Goal: Task Accomplishment & Management: Complete application form

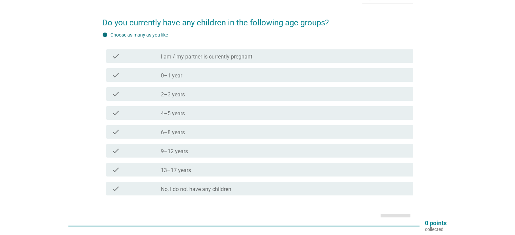
scroll to position [34, 0]
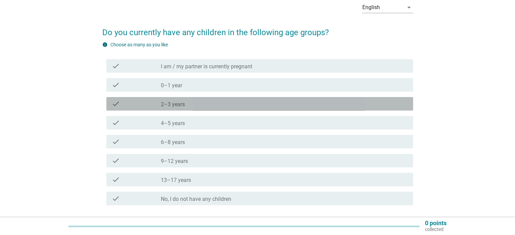
click at [204, 107] on div "check_box_outline_blank 2–3 years" at bounding box center [284, 104] width 247 height 8
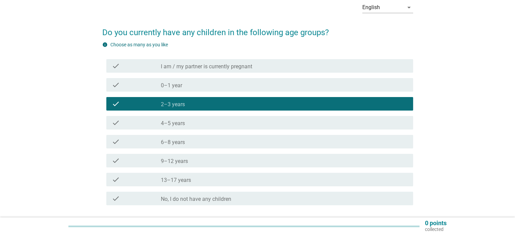
click at [198, 124] on div "check_box_outline_blank 4–5 years" at bounding box center [284, 123] width 247 height 8
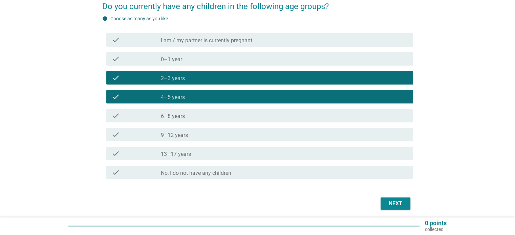
scroll to position [84, 0]
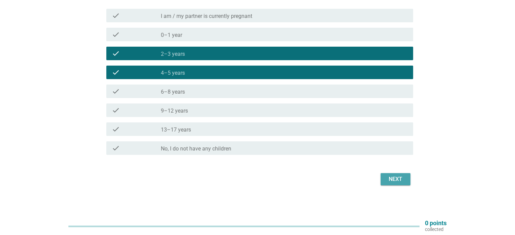
click at [394, 180] on div "Next" at bounding box center [395, 179] width 19 height 8
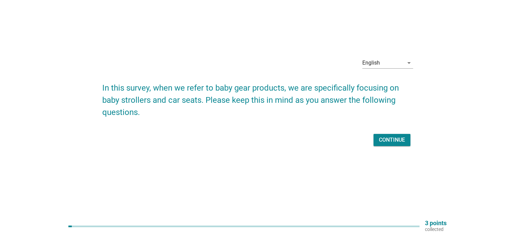
scroll to position [0, 0]
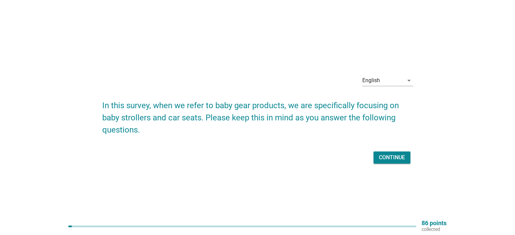
click at [391, 157] on div "Continue" at bounding box center [392, 158] width 26 height 8
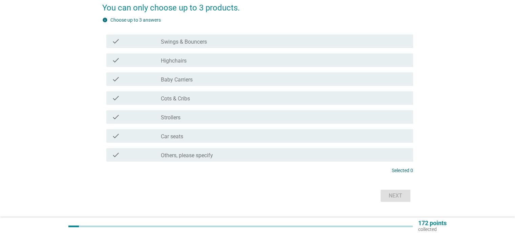
scroll to position [102, 0]
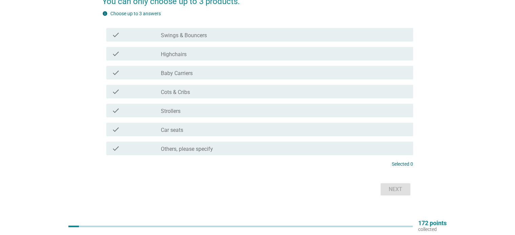
click at [195, 57] on div "check_box_outline_blank Highchairs" at bounding box center [284, 54] width 247 height 8
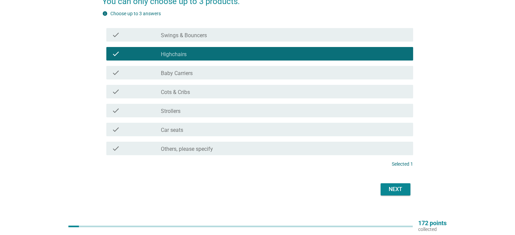
click at [209, 111] on div "check_box_outline_blank Strollers" at bounding box center [284, 111] width 247 height 8
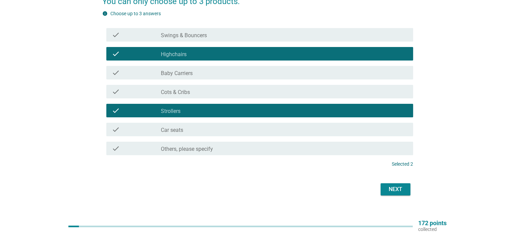
click at [210, 127] on div "check_box_outline_blank Car seats" at bounding box center [284, 130] width 247 height 8
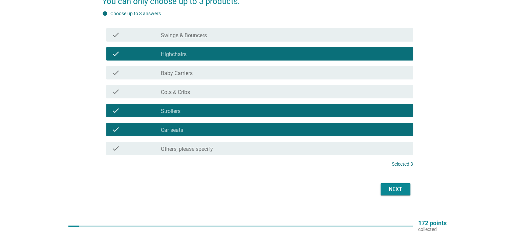
click at [393, 191] on div "Next" at bounding box center [395, 190] width 19 height 8
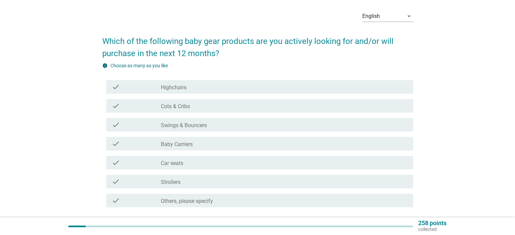
scroll to position [68, 0]
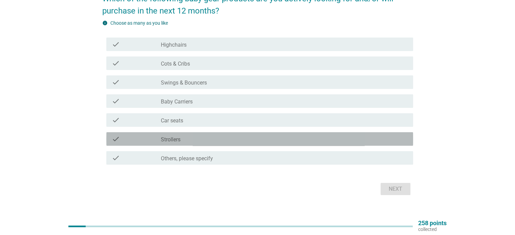
click at [190, 138] on div "check_box_outline_blank Strollers" at bounding box center [284, 139] width 247 height 8
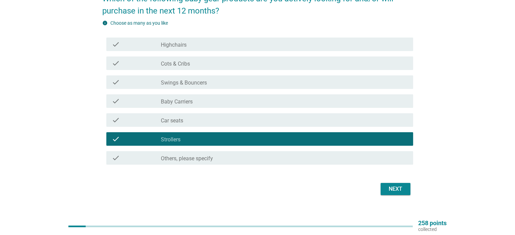
click at [259, 50] on div "check check_box_outline_blank Highchairs" at bounding box center [259, 45] width 307 height 14
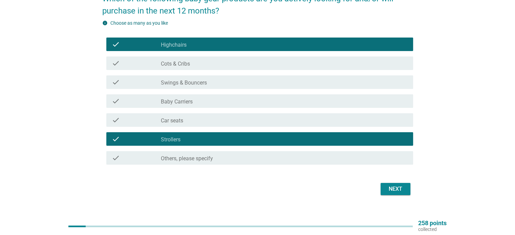
click at [402, 193] on button "Next" at bounding box center [396, 189] width 30 height 12
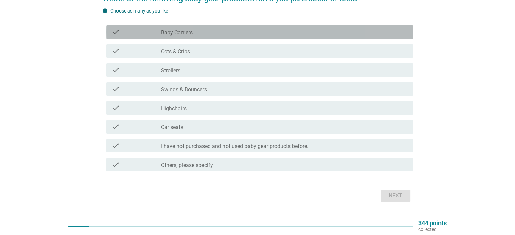
click at [188, 33] on label "Baby Carriers" at bounding box center [177, 32] width 32 height 7
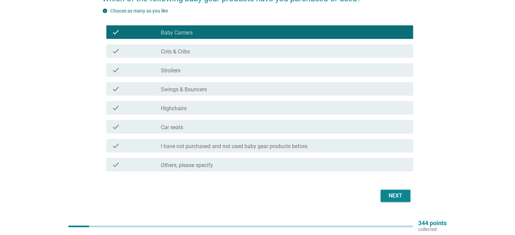
click at [186, 53] on label "Cots & Cribs" at bounding box center [175, 51] width 29 height 7
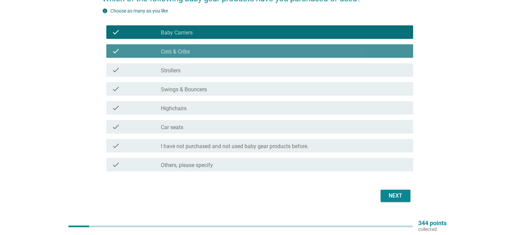
drag, startPoint x: 186, startPoint y: 70, endPoint x: 186, endPoint y: 74, distance: 3.7
click at [186, 70] on div "check_box_outline_blank Strollers" at bounding box center [284, 70] width 247 height 8
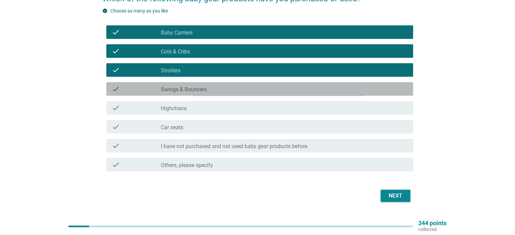
drag, startPoint x: 190, startPoint y: 90, endPoint x: 195, endPoint y: 107, distance: 17.5
click at [190, 90] on label "Swings & Bouncers" at bounding box center [184, 89] width 46 height 7
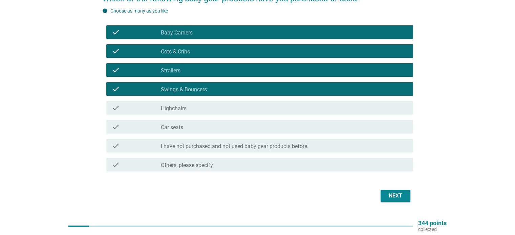
click at [195, 107] on div "check_box_outline_blank Highchairs" at bounding box center [284, 108] width 247 height 8
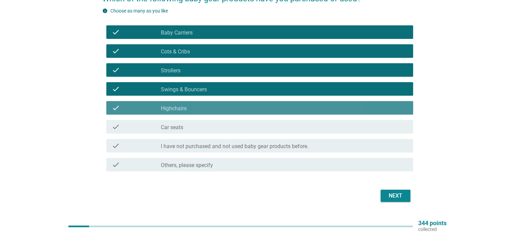
drag, startPoint x: 203, startPoint y: 127, endPoint x: 208, endPoint y: 130, distance: 5.5
click at [203, 128] on div "check_box_outline_blank Car seats" at bounding box center [284, 127] width 247 height 8
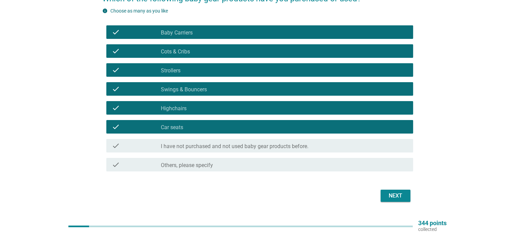
click at [395, 199] on div "Next" at bounding box center [395, 196] width 19 height 8
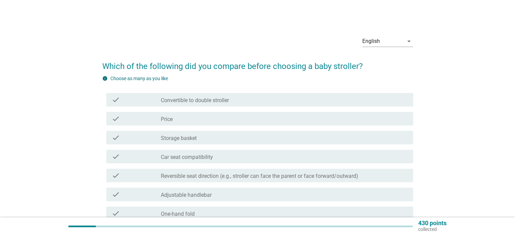
scroll to position [34, 0]
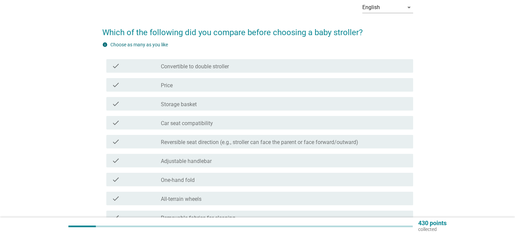
click at [213, 65] on label "Convertible to double stroller" at bounding box center [195, 66] width 68 height 7
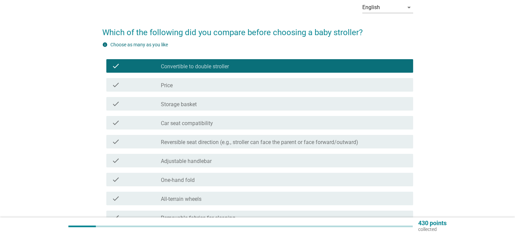
click at [216, 67] on label "Convertible to double stroller" at bounding box center [195, 66] width 68 height 7
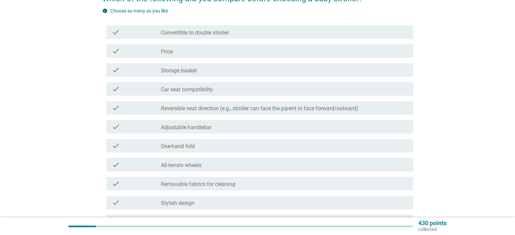
click at [213, 48] on div "check_box_outline_blank Price" at bounding box center [284, 51] width 247 height 8
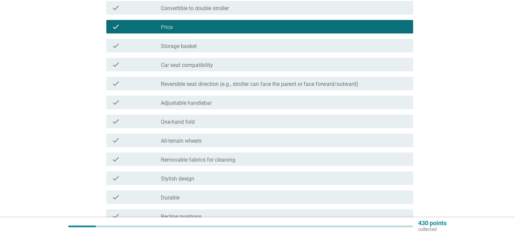
scroll to position [135, 0]
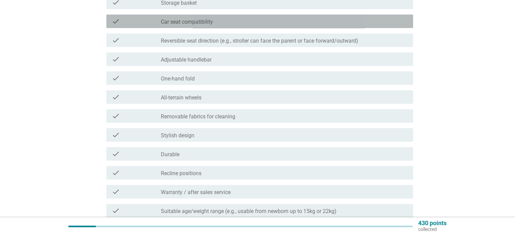
click at [222, 17] on div "check_box_outline_blank Car seat compatibility" at bounding box center [284, 21] width 247 height 8
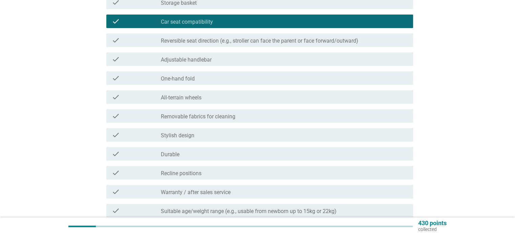
scroll to position [169, 0]
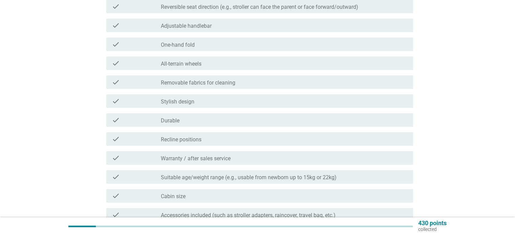
click at [260, 45] on div "check_box_outline_blank One-hand fold" at bounding box center [284, 44] width 247 height 8
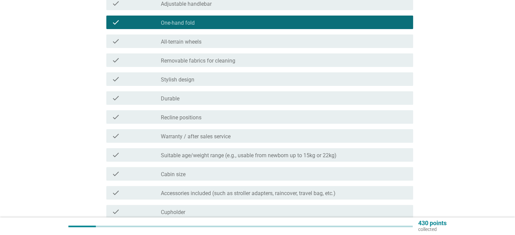
scroll to position [203, 0]
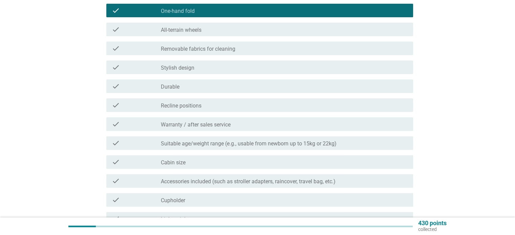
click at [205, 88] on div "check_box_outline_blank Durable" at bounding box center [284, 86] width 247 height 8
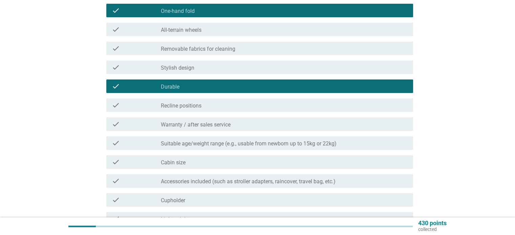
scroll to position [305, 0]
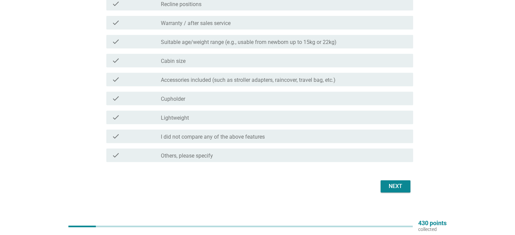
click at [216, 8] on div "check check_box_outline_blank Recline positions" at bounding box center [259, 4] width 307 height 14
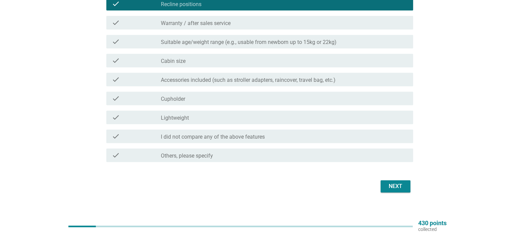
click at [260, 119] on div "check_box_outline_blank Lightweight" at bounding box center [284, 117] width 247 height 8
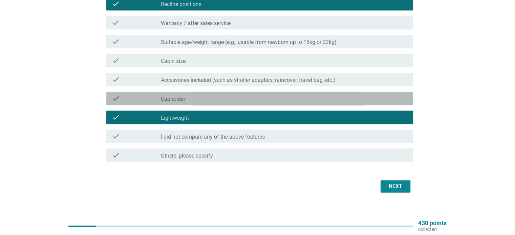
click at [371, 97] on div "check_box_outline_blank Cupholder" at bounding box center [284, 98] width 247 height 8
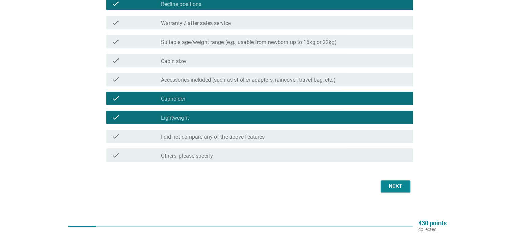
click at [404, 189] on div "Next" at bounding box center [395, 187] width 19 height 8
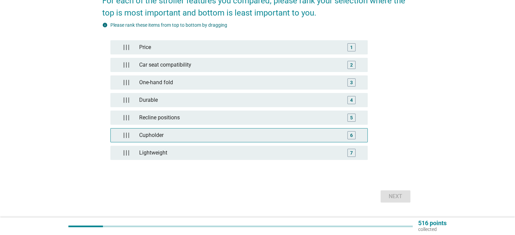
scroll to position [68, 0]
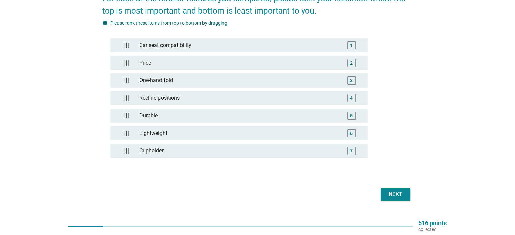
click at [401, 193] on div "Next" at bounding box center [395, 195] width 19 height 8
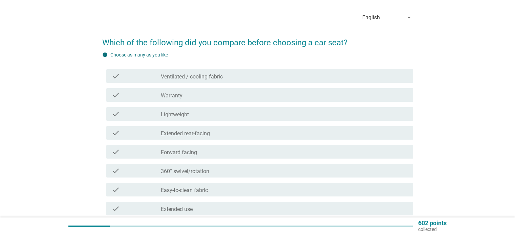
scroll to position [34, 0]
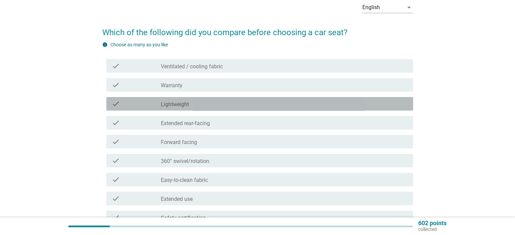
click at [206, 104] on div "check_box_outline_blank Lightweight" at bounding box center [284, 104] width 247 height 8
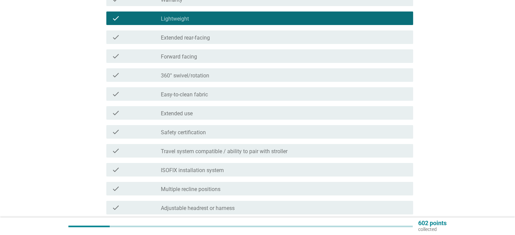
scroll to position [169, 0]
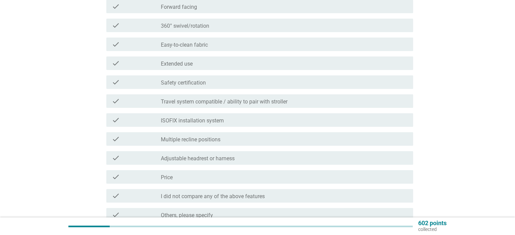
click at [212, 50] on div "check check_box_outline_blank Easy-to-clean fabric" at bounding box center [259, 45] width 307 height 14
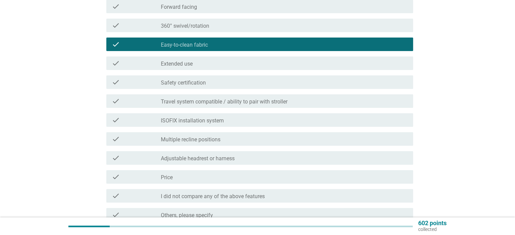
scroll to position [236, 0]
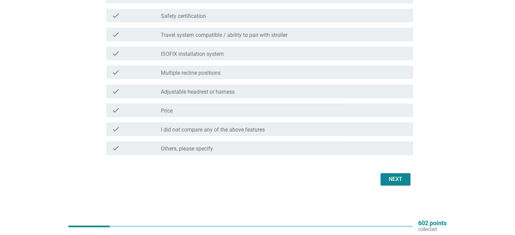
click at [218, 109] on div "check_box_outline_blank Price" at bounding box center [284, 110] width 247 height 8
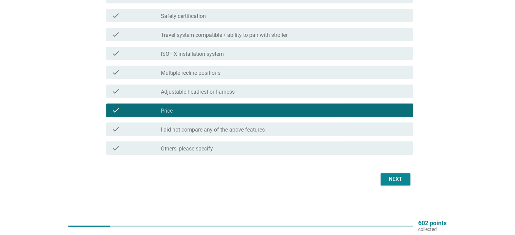
click at [391, 178] on div "Next" at bounding box center [395, 179] width 19 height 8
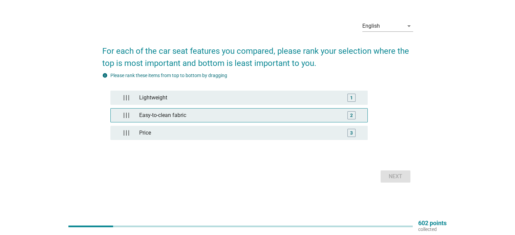
scroll to position [0, 0]
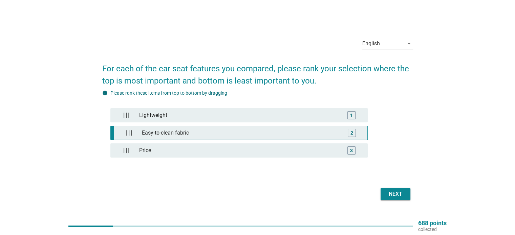
click at [232, 130] on div "Easy-to-clean fabric" at bounding box center [240, 133] width 202 height 14
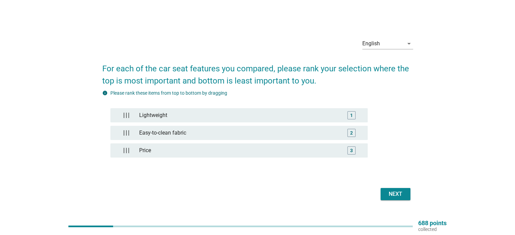
click at [397, 196] on div "Next" at bounding box center [395, 194] width 19 height 8
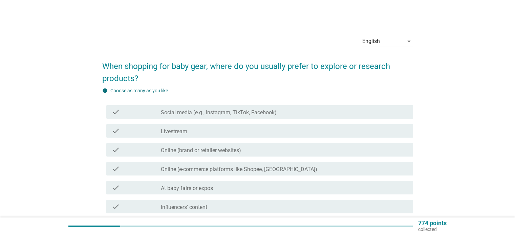
click at [289, 107] on div "check check_box_outline_blank Social media (e.g., Instagram, TikTok, Facebook)" at bounding box center [259, 112] width 307 height 14
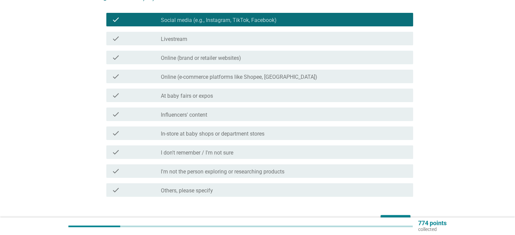
scroll to position [102, 0]
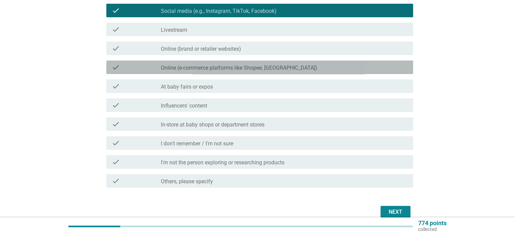
click at [230, 66] on label "Online (e-commerce platforms like Shopee, [GEOGRAPHIC_DATA])" at bounding box center [239, 68] width 156 height 7
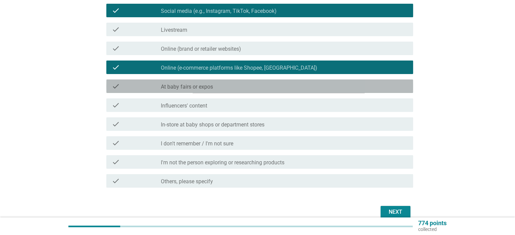
drag, startPoint x: 241, startPoint y: 86, endPoint x: 373, endPoint y: 157, distance: 149.7
click at [241, 86] on div "check_box_outline_blank At baby fairs or expos" at bounding box center [284, 86] width 247 height 8
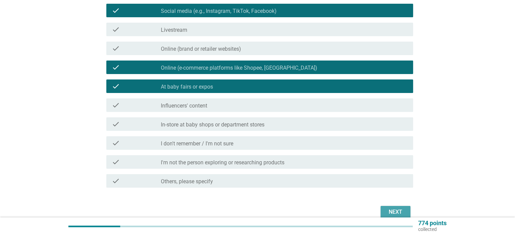
click at [393, 209] on div "Next" at bounding box center [395, 212] width 19 height 8
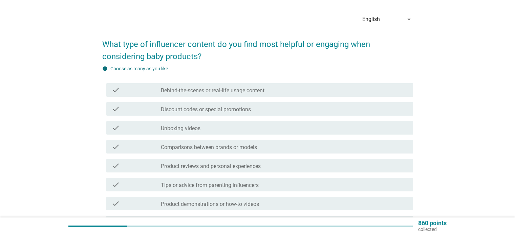
scroll to position [34, 0]
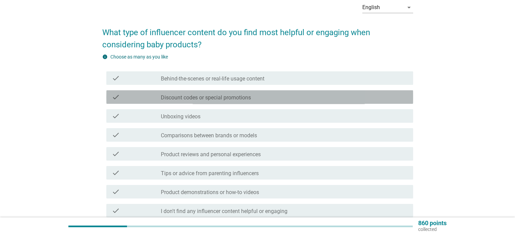
click at [255, 103] on div "check check_box_outline_blank Discount codes or special promotions" at bounding box center [259, 97] width 307 height 14
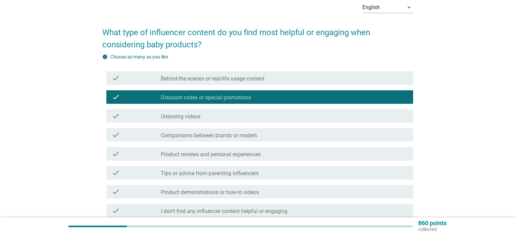
drag, startPoint x: 271, startPoint y: 147, endPoint x: 270, endPoint y: 166, distance: 19.0
click at [271, 149] on div "check check_box_outline_blank Product reviews and personal experiences" at bounding box center [257, 154] width 311 height 19
click at [271, 192] on div "check_box_outline_blank Product demonstrations or how-to videos" at bounding box center [284, 192] width 247 height 8
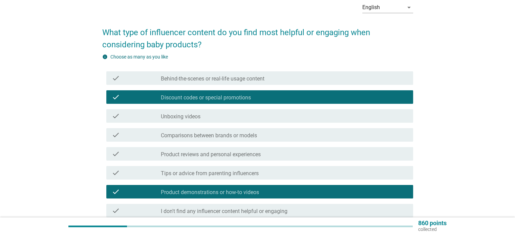
scroll to position [134, 0]
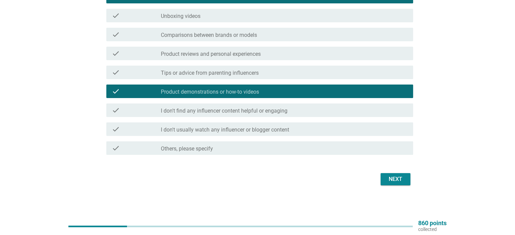
click at [408, 181] on button "Next" at bounding box center [396, 179] width 30 height 12
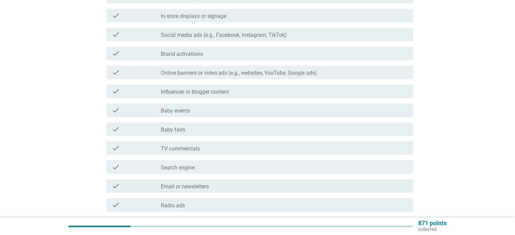
scroll to position [0, 0]
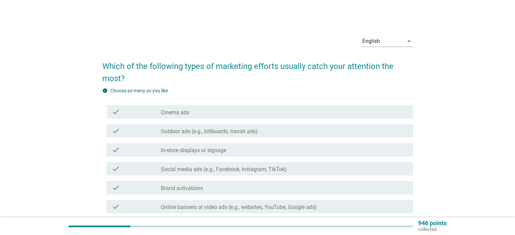
click at [311, 149] on div "check_box_outline_blank In-store displays or signage" at bounding box center [284, 150] width 247 height 8
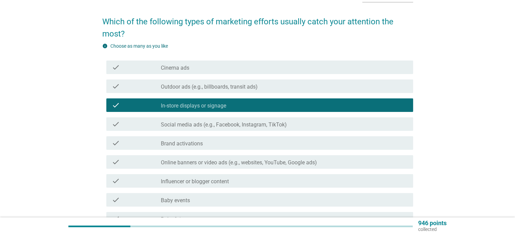
scroll to position [102, 0]
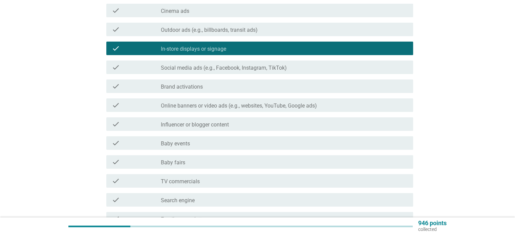
click at [245, 68] on label "Social media ads (e.g., Facebook, Instagram, TikTok)" at bounding box center [224, 68] width 126 height 7
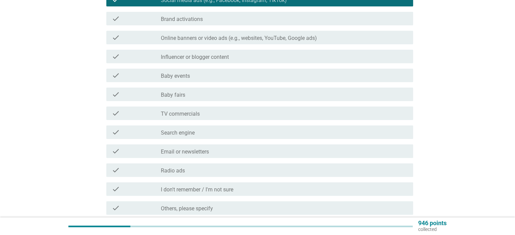
click at [241, 54] on div "check_box_outline_blank Influencer or blogger content" at bounding box center [284, 56] width 247 height 8
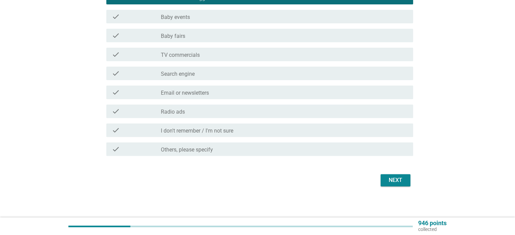
scroll to position [229, 0]
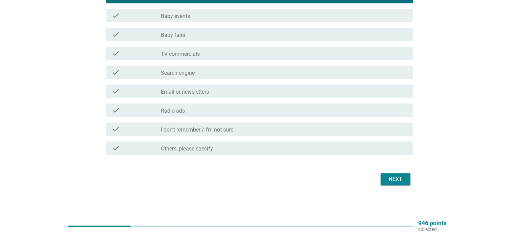
click at [390, 182] on div "Next" at bounding box center [395, 179] width 19 height 8
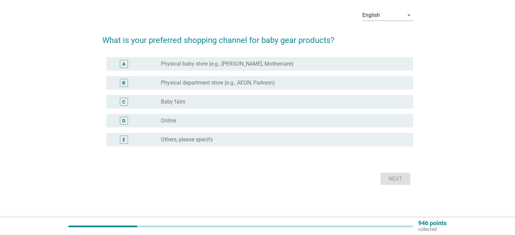
scroll to position [0, 0]
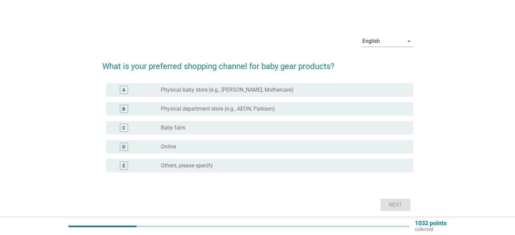
click at [317, 85] on div "A radio_button_unchecked Physical baby store (e.g., Happikiddo, Mothercare)" at bounding box center [259, 90] width 307 height 14
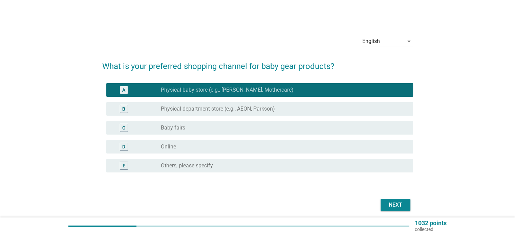
click at [392, 204] on div "Next" at bounding box center [395, 205] width 19 height 8
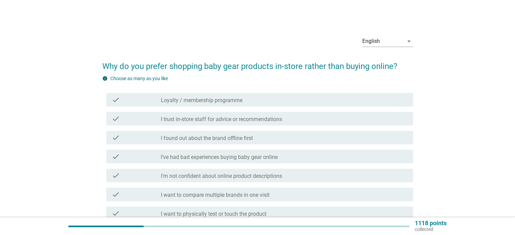
click at [320, 88] on div "info Choose as many as you like check check_box_outline_blank Loyalty / members…" at bounding box center [257, 168] width 311 height 186
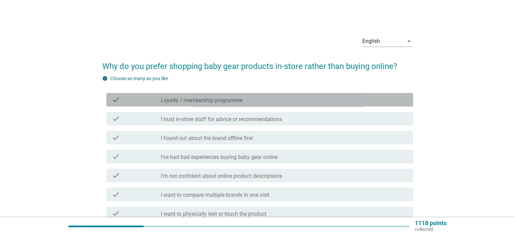
drag, startPoint x: 320, startPoint y: 101, endPoint x: 310, endPoint y: 115, distance: 16.7
click at [320, 101] on div "check_box_outline_blank Loyalty / membership programme" at bounding box center [284, 100] width 247 height 8
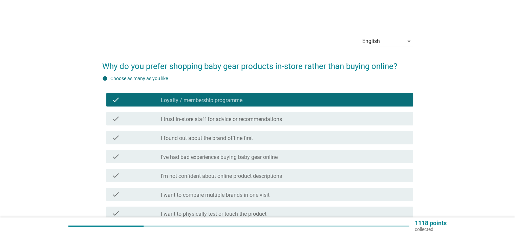
scroll to position [103, 0]
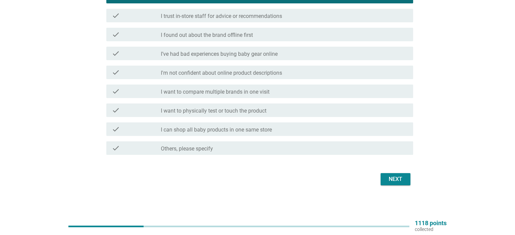
click at [266, 39] on div "check check_box_outline_blank I found out about the brand offline first" at bounding box center [259, 35] width 307 height 14
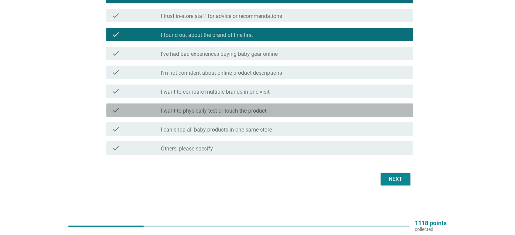
click at [302, 112] on div "check_box_outline_blank I want to physically test or touch the product" at bounding box center [284, 110] width 247 height 8
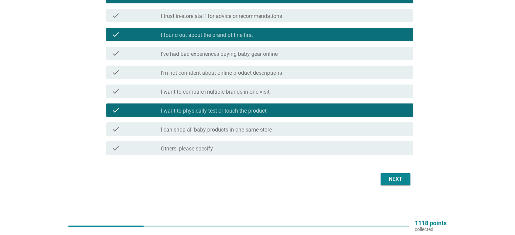
click at [398, 183] on div "Next" at bounding box center [395, 179] width 19 height 8
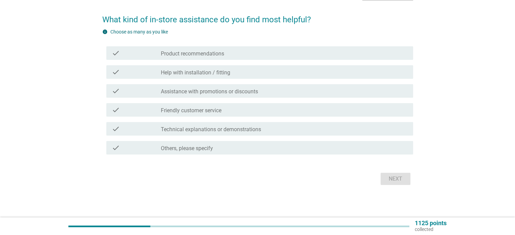
scroll to position [0, 0]
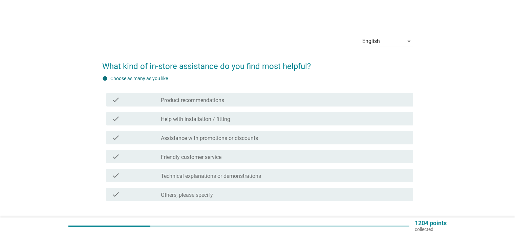
click at [230, 98] on div "check_box_outline_blank Product recommendations" at bounding box center [284, 100] width 247 height 8
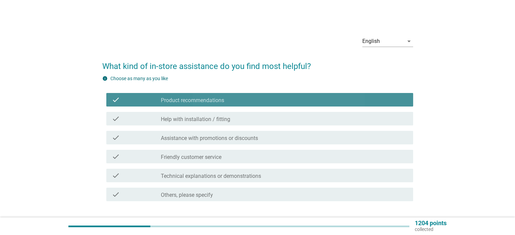
click at [264, 94] on div "check check_box_outline_blank Product recommendations" at bounding box center [259, 100] width 307 height 14
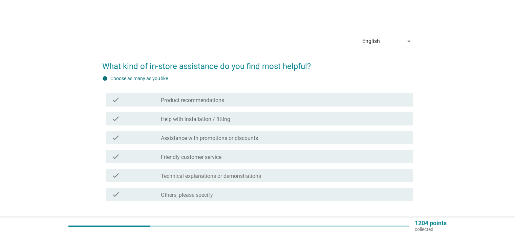
click at [258, 138] on label "Assistance with promotions or discounts" at bounding box center [209, 138] width 97 height 7
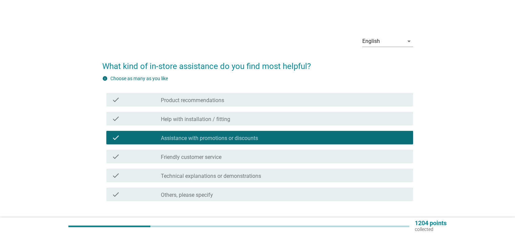
click at [249, 159] on div "check_box_outline_blank Friendly customer service" at bounding box center [284, 157] width 247 height 8
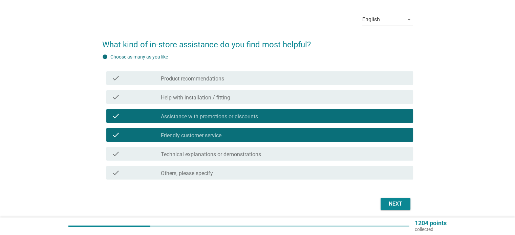
scroll to position [34, 0]
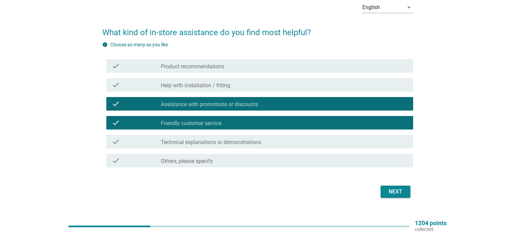
click at [331, 136] on div "check check_box_outline_blank Technical explanations or demonstrations" at bounding box center [259, 142] width 307 height 14
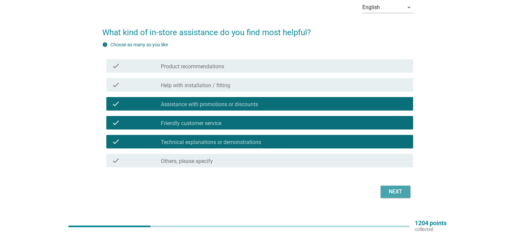
click at [407, 196] on button "Next" at bounding box center [396, 192] width 30 height 12
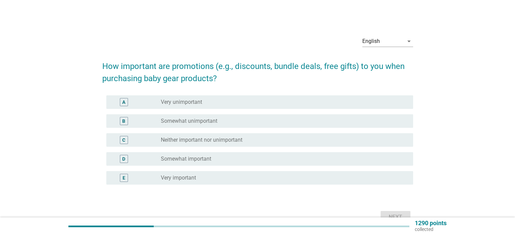
click at [243, 156] on div "radio_button_unchecked Somewhat important" at bounding box center [281, 159] width 241 height 7
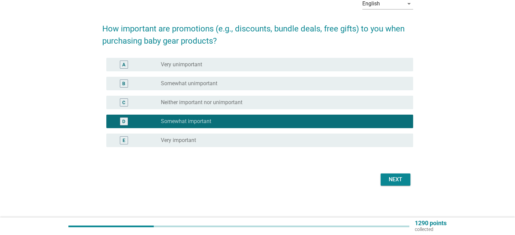
scroll to position [38, 0]
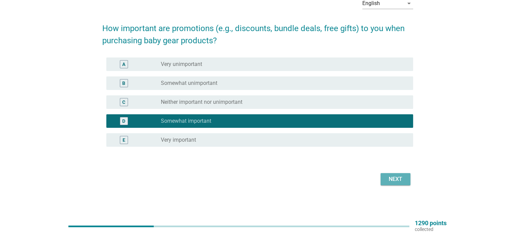
click at [393, 177] on div "Next" at bounding box center [395, 179] width 19 height 8
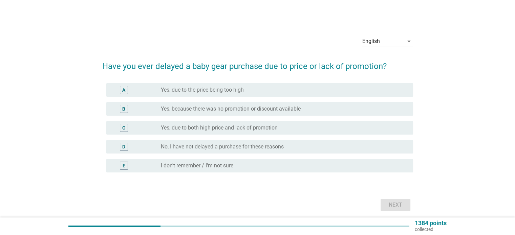
click at [274, 128] on label "Yes, due to both high price and lack of promotion" at bounding box center [219, 128] width 117 height 7
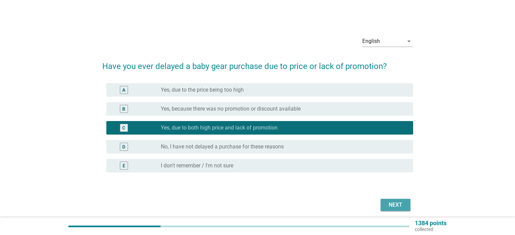
click at [394, 202] on div "Next" at bounding box center [395, 205] width 19 height 8
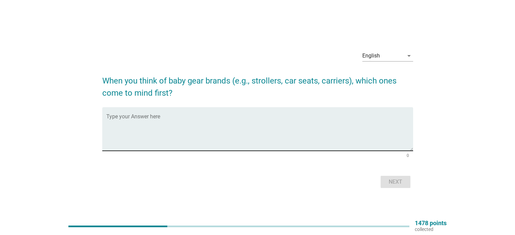
click at [298, 132] on textarea "Type your Answer here" at bounding box center [259, 133] width 307 height 36
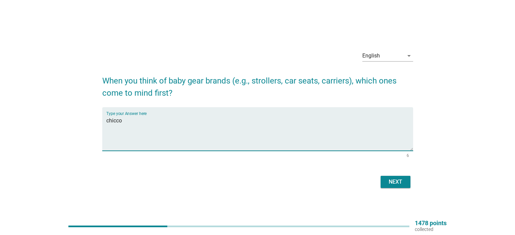
type textarea "chicco"
click at [397, 178] on div "Next" at bounding box center [395, 182] width 19 height 8
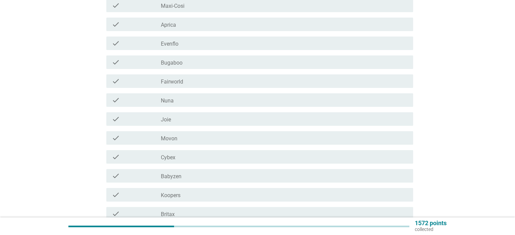
scroll to position [135, 0]
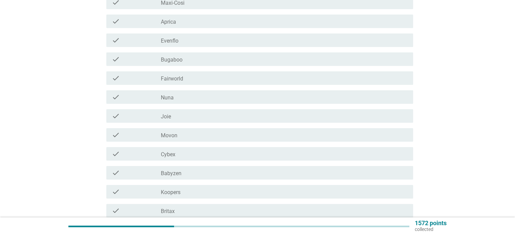
click at [199, 118] on div "check_box_outline_blank Joie" at bounding box center [284, 116] width 247 height 8
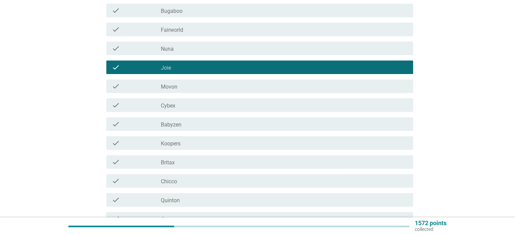
scroll to position [237, 0]
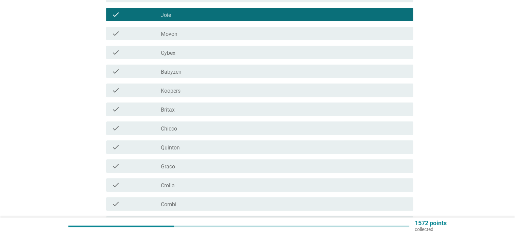
drag, startPoint x: 209, startPoint y: 87, endPoint x: 213, endPoint y: 93, distance: 7.7
click at [209, 87] on div "check_box_outline_blank Koopers" at bounding box center [284, 90] width 247 height 8
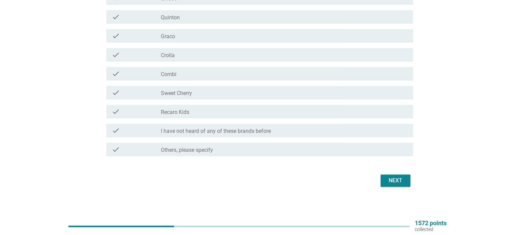
scroll to position [369, 0]
click at [220, 93] on div "check_box_outline_blank Sweet Cherry" at bounding box center [284, 91] width 247 height 8
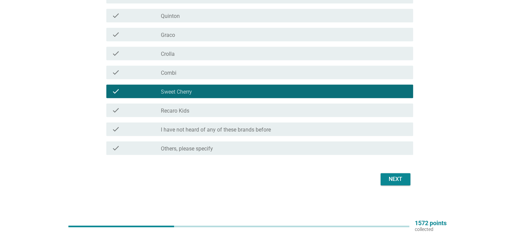
click at [213, 152] on div "check check_box_outline_blank Others, please specify" at bounding box center [259, 149] width 307 height 14
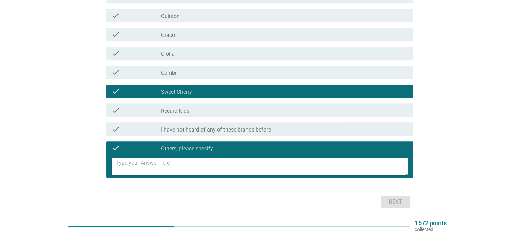
click at [216, 166] on textarea at bounding box center [262, 166] width 292 height 17
type textarea "chicco"
click at [411, 201] on div "Next" at bounding box center [257, 202] width 311 height 16
click at [403, 205] on div "Next" at bounding box center [395, 202] width 19 height 8
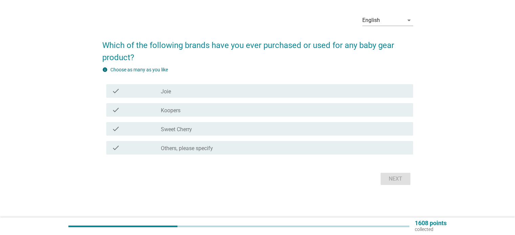
scroll to position [0, 0]
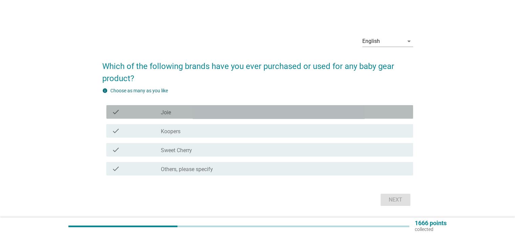
click at [239, 113] on div "check_box_outline_blank Joie" at bounding box center [284, 112] width 247 height 8
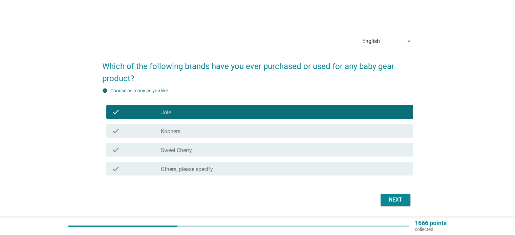
click at [386, 194] on button "Next" at bounding box center [396, 200] width 30 height 12
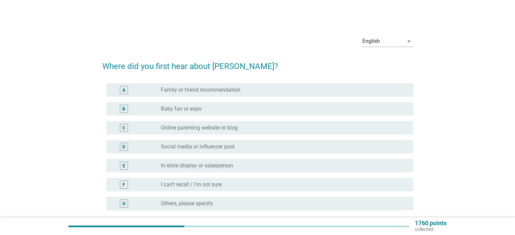
click at [237, 89] on label "Family or friend recommendation" at bounding box center [201, 90] width 80 height 7
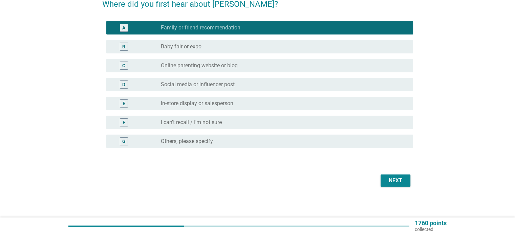
scroll to position [64, 0]
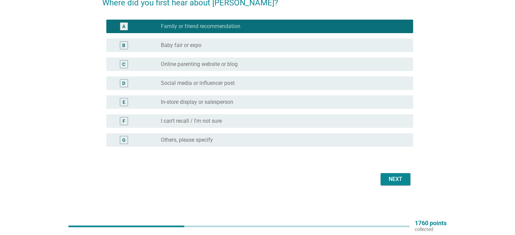
click at [406, 185] on button "Next" at bounding box center [396, 179] width 30 height 12
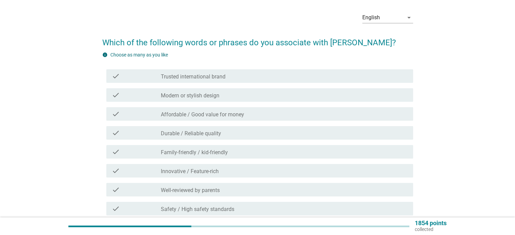
scroll to position [34, 0]
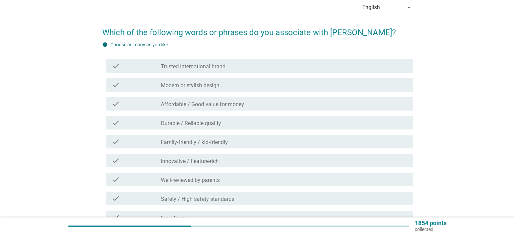
click at [256, 65] on div "check_box_outline_blank Trusted international brand" at bounding box center [284, 66] width 247 height 8
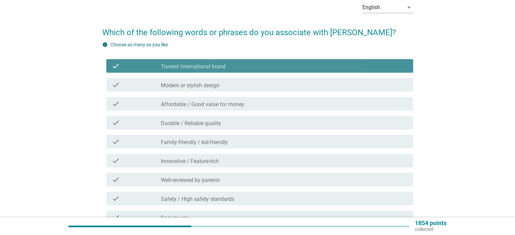
click at [256, 65] on div "check_box_outline_blank Trusted international brand" at bounding box center [284, 66] width 247 height 8
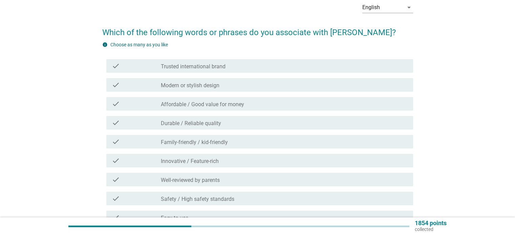
click at [256, 66] on div "check_box_outline_blank Trusted international brand" at bounding box center [284, 66] width 247 height 8
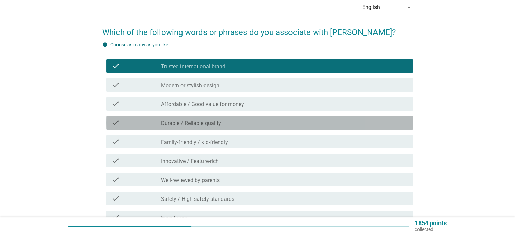
click at [240, 121] on div "check_box_outline_blank Durable / Reliable quality" at bounding box center [284, 123] width 247 height 8
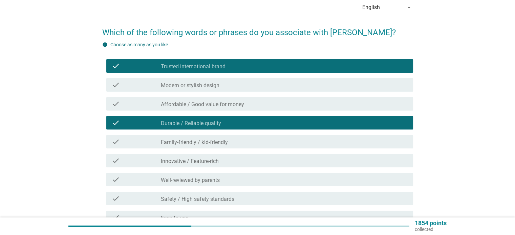
click at [232, 173] on div "check check_box_outline_blank Well-reviewed by parents" at bounding box center [259, 180] width 307 height 14
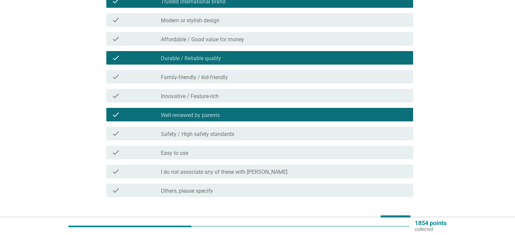
scroll to position [141, 0]
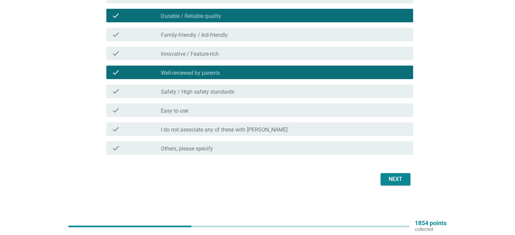
click at [386, 175] on button "Next" at bounding box center [396, 179] width 30 height 12
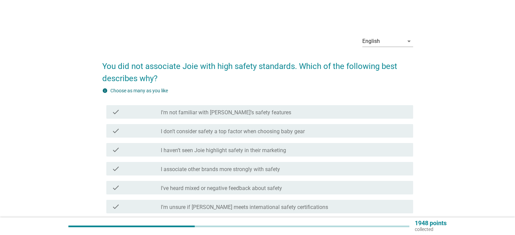
click at [288, 133] on label "I don’t consider safety a top factor when choosing baby gear" at bounding box center [233, 131] width 144 height 7
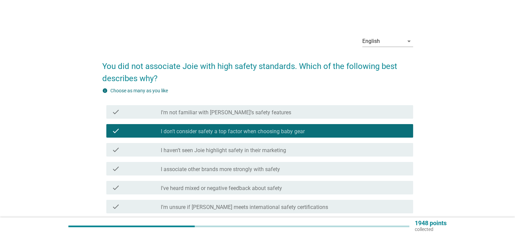
click at [329, 128] on div "check_box I don’t consider safety a top factor when choosing baby gear" at bounding box center [284, 131] width 247 height 8
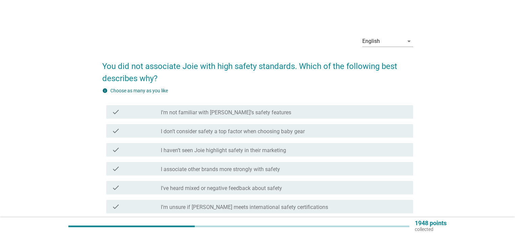
scroll to position [34, 0]
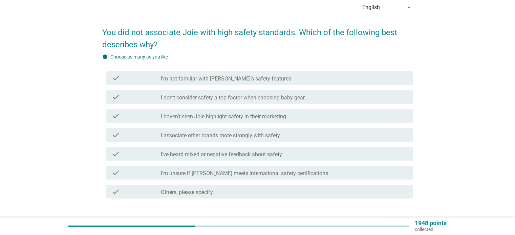
drag, startPoint x: 309, startPoint y: 161, endPoint x: 305, endPoint y: 161, distance: 3.7
click at [308, 161] on div "check check_box_outline_blank I’ve heard mixed or negative feedback about safety" at bounding box center [257, 154] width 311 height 19
click at [303, 176] on div "check check_box_outline_blank I’m unsure if [PERSON_NAME] meets international s…" at bounding box center [259, 173] width 307 height 14
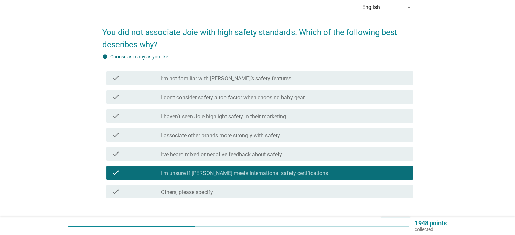
click at [304, 175] on div "check_box_outline_blank I’m unsure if [PERSON_NAME] meets international safety …" at bounding box center [284, 173] width 247 height 8
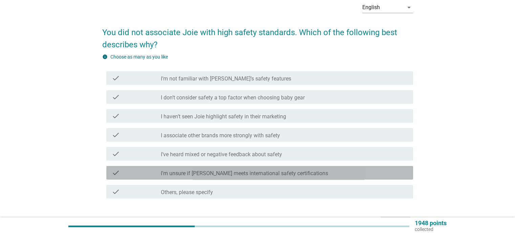
click at [306, 173] on div "check_box_outline_blank I’m unsure if [PERSON_NAME] meets international safety …" at bounding box center [284, 173] width 247 height 8
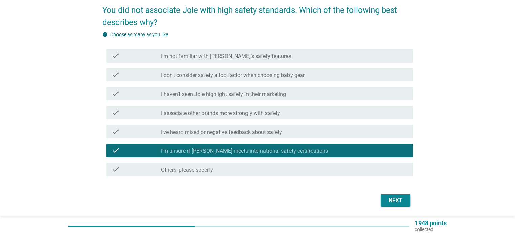
scroll to position [78, 0]
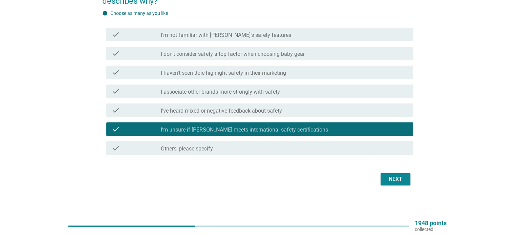
click at [408, 175] on button "Next" at bounding box center [396, 179] width 30 height 12
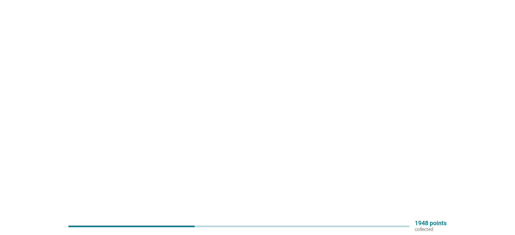
scroll to position [0, 0]
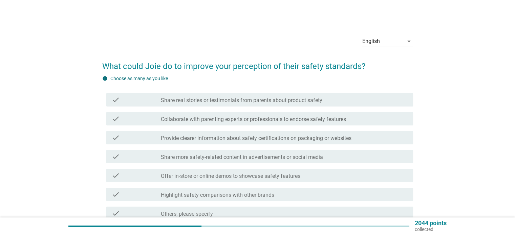
click at [288, 104] on div "check check_box_outline_blank Share real stories or testimonials from parents a…" at bounding box center [259, 100] width 307 height 14
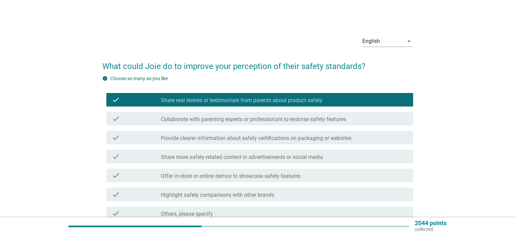
click at [288, 164] on div "check check_box_outline_blank Share more safety-related content in advertisemen…" at bounding box center [257, 156] width 311 height 19
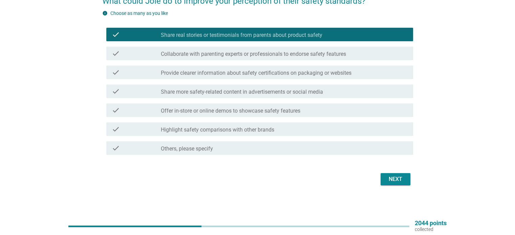
click at [275, 100] on div "check check_box_outline_blank Share more safety-related content in advertisemen…" at bounding box center [257, 91] width 311 height 19
click at [277, 115] on div "check check_box_outline_blank Offer in-store or online demos to showcase safety…" at bounding box center [259, 111] width 307 height 14
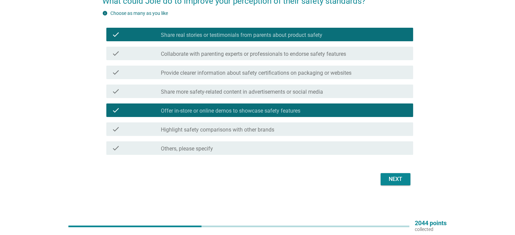
click at [289, 85] on div "check check_box_outline_blank Share more safety-related content in advertisemen…" at bounding box center [259, 92] width 307 height 14
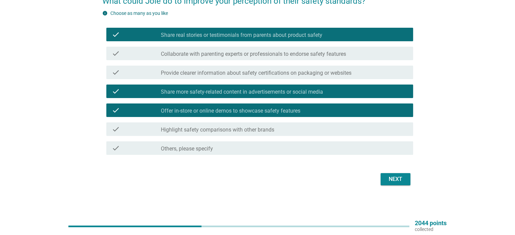
click at [386, 171] on div "Next" at bounding box center [257, 179] width 311 height 16
click at [383, 176] on button "Next" at bounding box center [396, 179] width 30 height 12
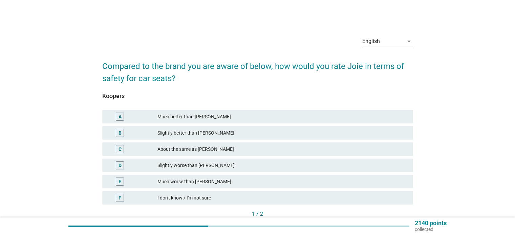
click at [227, 133] on div "Slightly better than [PERSON_NAME]" at bounding box center [282, 133] width 250 height 8
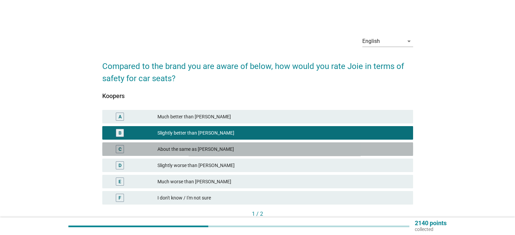
click at [226, 149] on div "About the same as [PERSON_NAME]" at bounding box center [282, 149] width 250 height 8
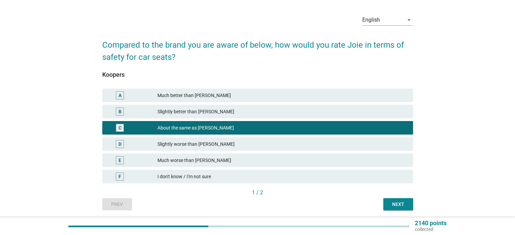
scroll to position [45, 0]
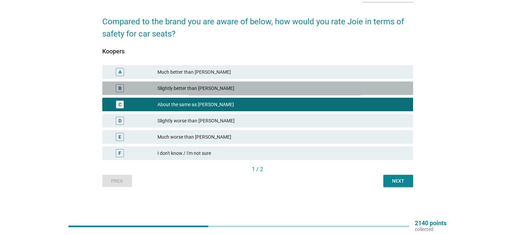
click at [319, 87] on div "Slightly better than [PERSON_NAME]" at bounding box center [282, 88] width 250 height 8
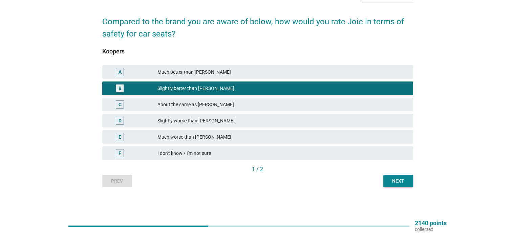
click at [394, 183] on div "Next" at bounding box center [398, 181] width 19 height 7
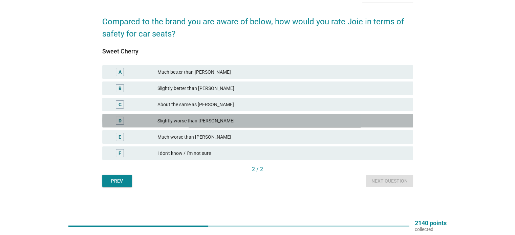
click at [217, 119] on div "Slightly worse than [PERSON_NAME]" at bounding box center [282, 121] width 250 height 8
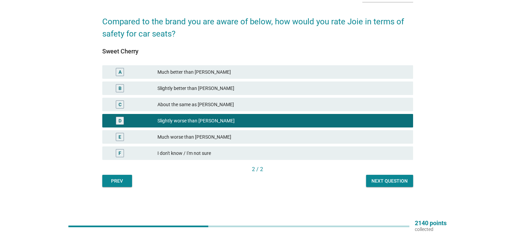
drag, startPoint x: 387, startPoint y: 181, endPoint x: 366, endPoint y: 175, distance: 22.0
click at [386, 181] on div "Next question" at bounding box center [390, 181] width 36 height 7
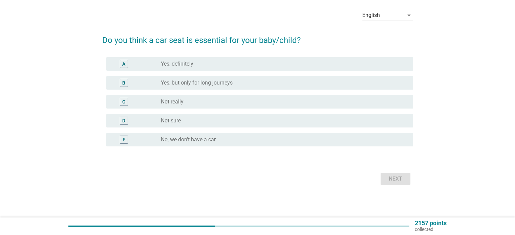
scroll to position [0, 0]
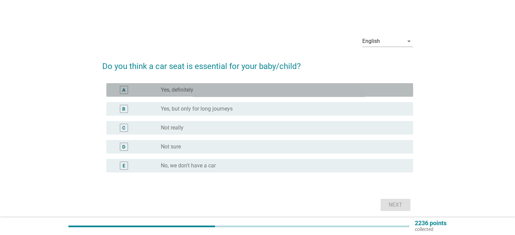
click at [230, 90] on div "radio_button_unchecked Yes, definitely" at bounding box center [281, 90] width 241 height 7
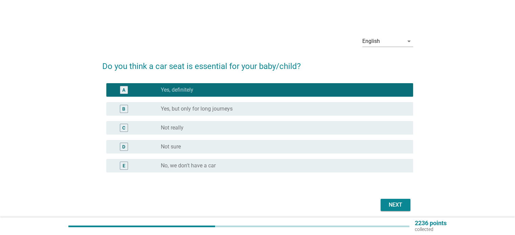
click at [394, 212] on div "Next" at bounding box center [257, 205] width 311 height 16
click at [395, 206] on div "Next" at bounding box center [395, 205] width 19 height 8
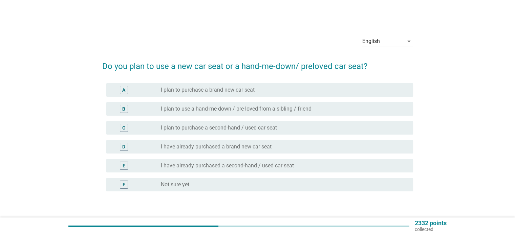
click at [273, 112] on div "radio_button_unchecked I plan to use a hand-me-down / pre-loved from a sibling …" at bounding box center [284, 109] width 247 height 8
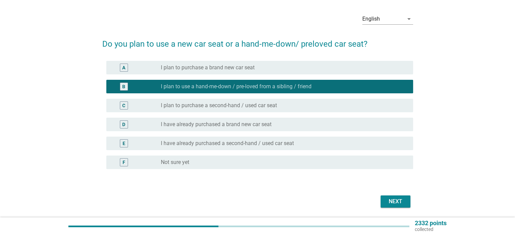
scroll to position [45, 0]
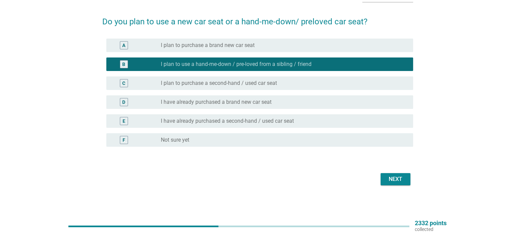
click at [402, 179] on div "Next" at bounding box center [395, 179] width 19 height 8
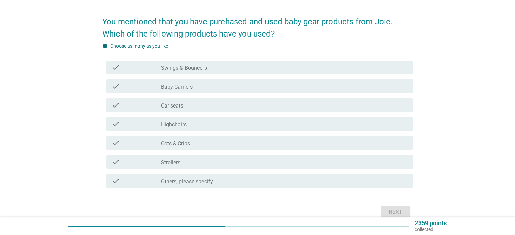
scroll to position [0, 0]
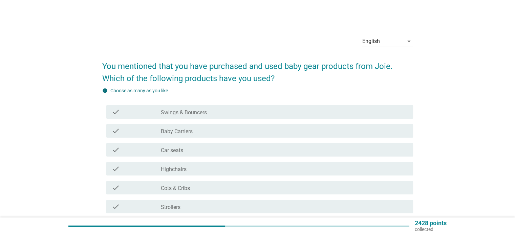
click at [202, 114] on label "Swings & Bouncers" at bounding box center [184, 112] width 46 height 7
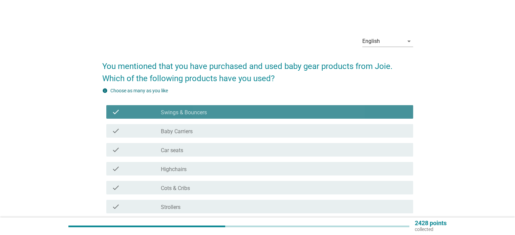
click at [195, 131] on div "check_box_outline_blank Baby Carriers" at bounding box center [284, 131] width 247 height 8
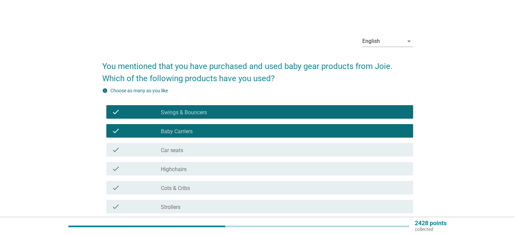
click at [199, 152] on div "check_box_outline_blank Car seats" at bounding box center [284, 150] width 247 height 8
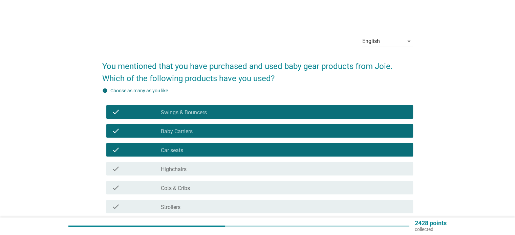
scroll to position [78, 0]
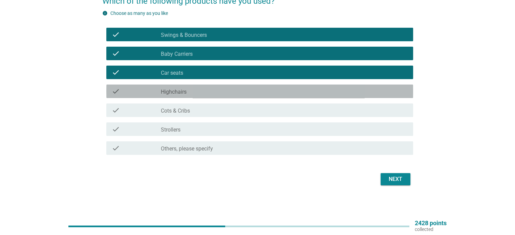
click at [237, 93] on div "check_box_outline_blank Highchairs" at bounding box center [284, 91] width 247 height 8
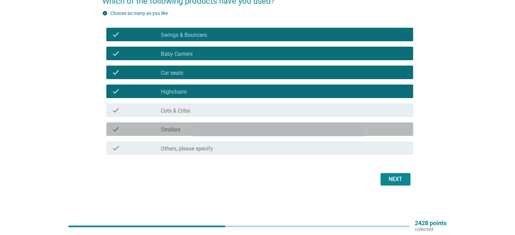
click at [401, 126] on div "check check_box_outline_blank Strollers" at bounding box center [259, 130] width 307 height 14
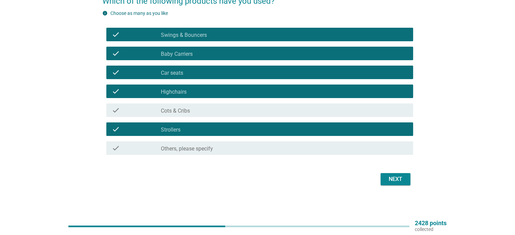
click at [398, 178] on div "Next" at bounding box center [395, 179] width 19 height 8
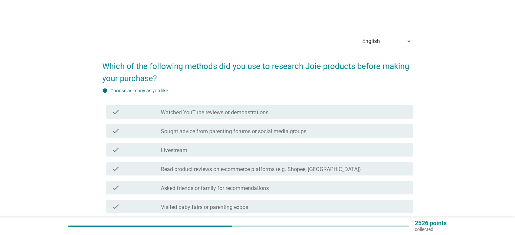
click at [225, 128] on div "check_box_outline_blank Sought advice from parenting forums or social media gro…" at bounding box center [284, 131] width 247 height 8
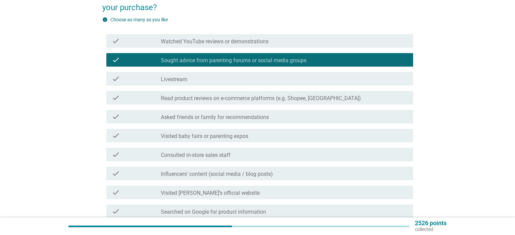
scroll to position [135, 0]
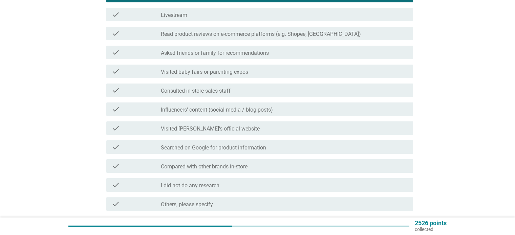
click at [347, 125] on div "check_box_outline_blank Visited [PERSON_NAME]’s official website" at bounding box center [284, 128] width 247 height 8
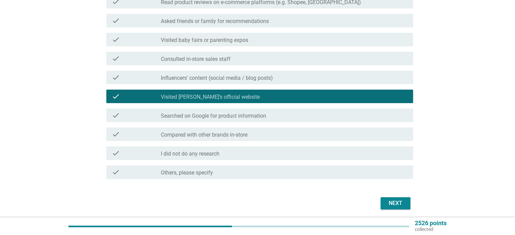
scroll to position [191, 0]
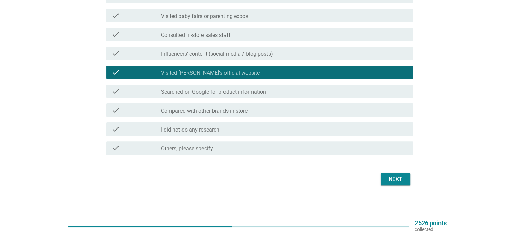
click at [394, 177] on div "Next" at bounding box center [395, 179] width 19 height 8
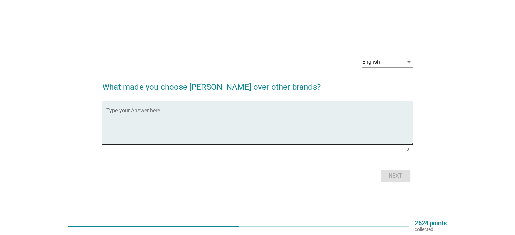
click at [206, 110] on textarea "Type your Answer here" at bounding box center [259, 127] width 307 height 36
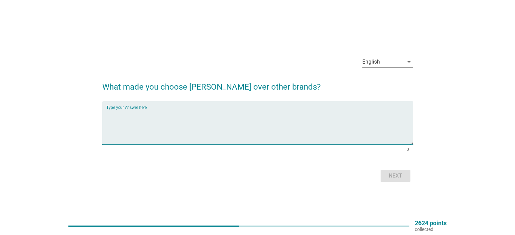
type textarea "p"
type textarea "affordable, well recommended"
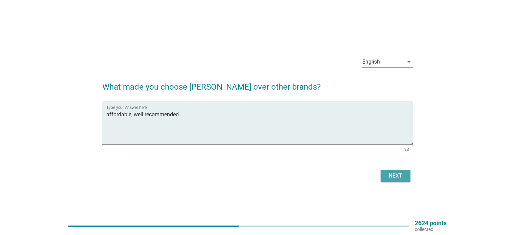
click at [403, 180] on div "Next" at bounding box center [395, 176] width 19 height 8
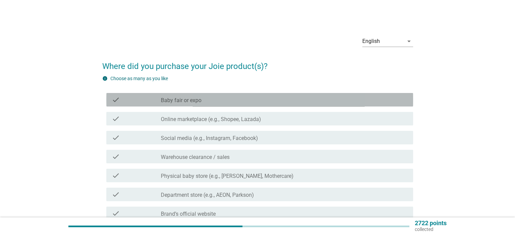
click at [302, 106] on div "check check_box_outline_blank Baby fair or expo" at bounding box center [259, 100] width 307 height 14
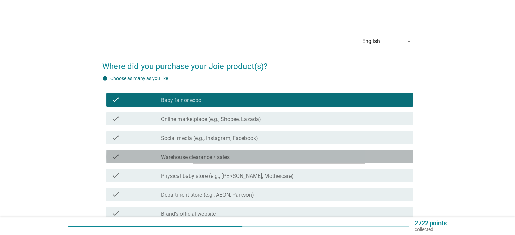
click at [299, 157] on div "check_box_outline_blank Warehouse clearance / sales" at bounding box center [284, 157] width 247 height 8
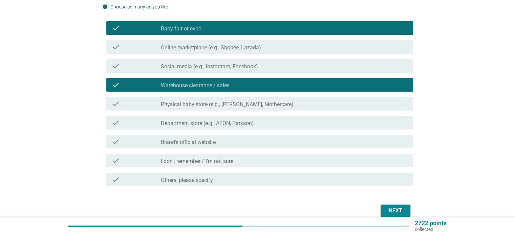
scroll to position [103, 0]
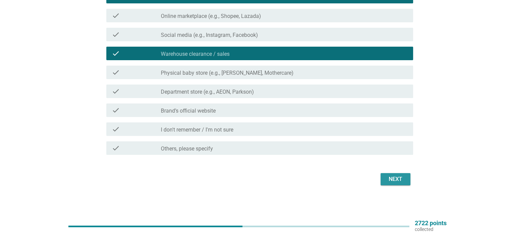
click at [389, 180] on div "Next" at bounding box center [395, 179] width 19 height 8
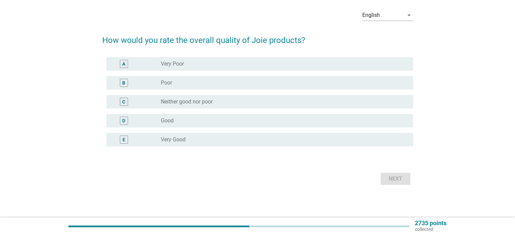
scroll to position [0, 0]
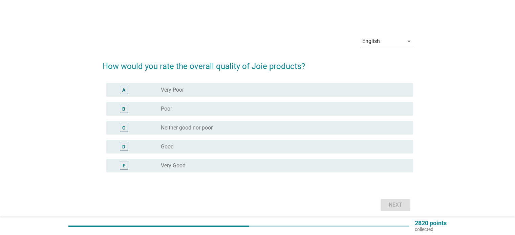
click at [255, 143] on div "radio_button_unchecked Good" at bounding box center [284, 147] width 247 height 8
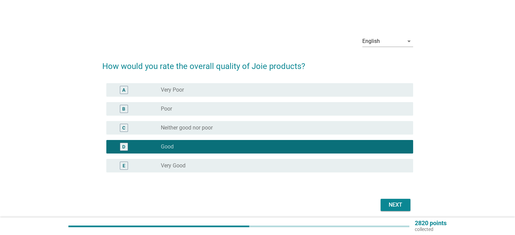
click at [405, 204] on div "Next" at bounding box center [395, 205] width 19 height 8
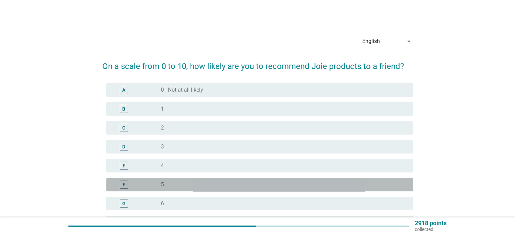
click at [279, 178] on div "F radio_button_unchecked 5" at bounding box center [259, 185] width 307 height 14
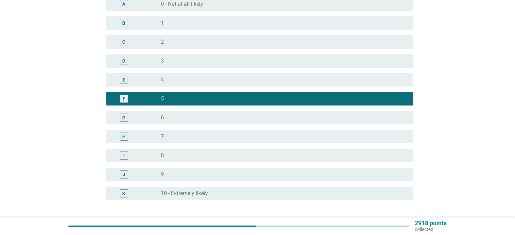
scroll to position [135, 0]
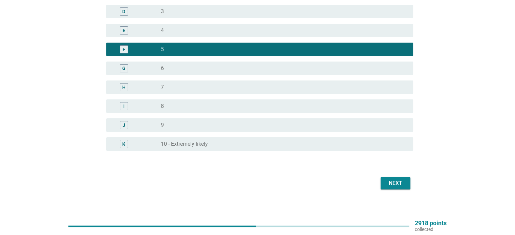
click at [325, 113] on div "I radio_button_unchecked 8" at bounding box center [257, 106] width 311 height 19
click at [371, 104] on div "radio_button_unchecked 8" at bounding box center [281, 106] width 241 height 7
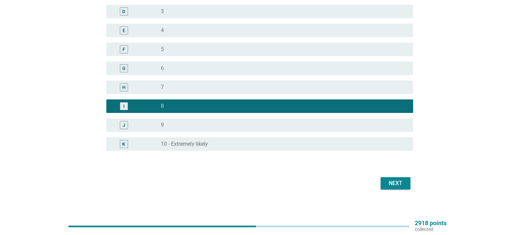
click at [403, 182] on div "Next" at bounding box center [395, 184] width 19 height 8
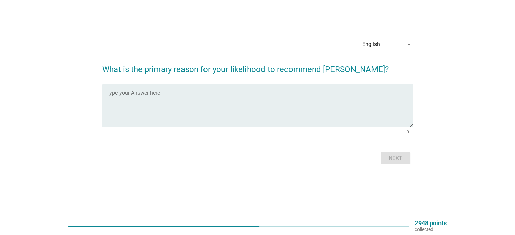
scroll to position [0, 0]
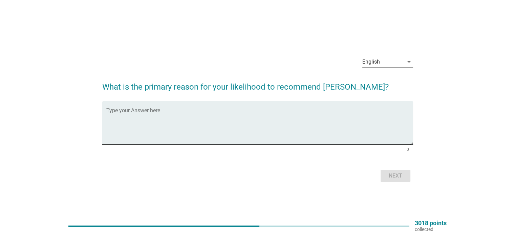
click at [275, 123] on textarea "Type your Answer here" at bounding box center [259, 127] width 307 height 36
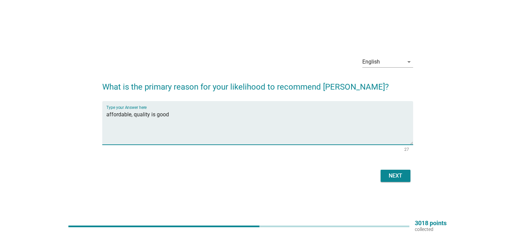
type textarea "affordable, quality is good"
click at [398, 174] on div "Next" at bounding box center [395, 176] width 19 height 8
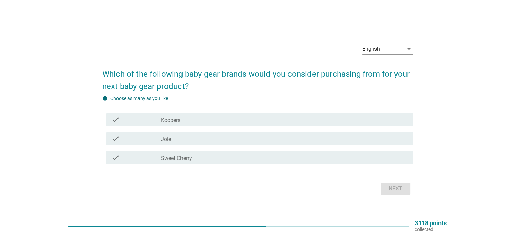
click at [283, 137] on div "check_box_outline_blank Joie" at bounding box center [284, 139] width 247 height 8
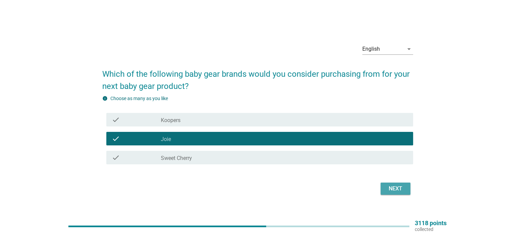
click at [391, 192] on div "Next" at bounding box center [395, 189] width 19 height 8
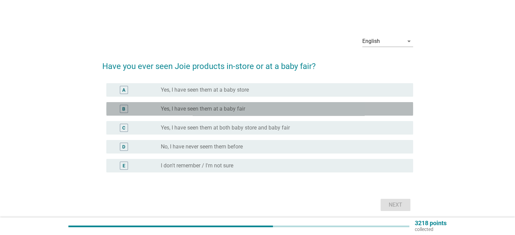
drag, startPoint x: 284, startPoint y: 106, endPoint x: 400, endPoint y: 167, distance: 130.5
click at [284, 106] on div "radio_button_unchecked Yes, I have seen them at a baby fair" at bounding box center [281, 109] width 241 height 7
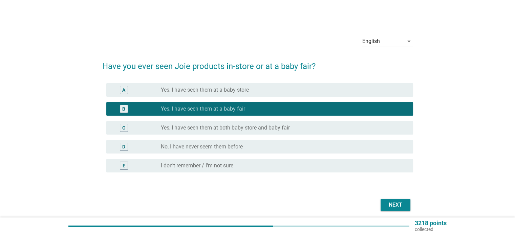
click at [401, 206] on div "Next" at bounding box center [395, 205] width 19 height 8
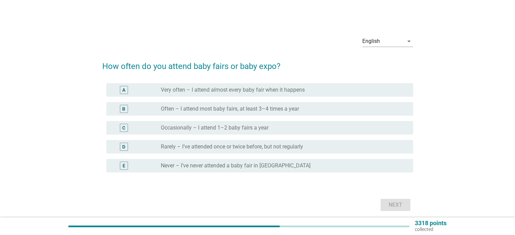
click at [249, 103] on div "B radio_button_unchecked Often – I attend most baby fairs, at least 3–4 times a…" at bounding box center [259, 109] width 307 height 14
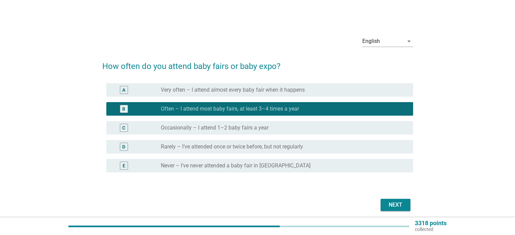
click at [398, 206] on div "Next" at bounding box center [395, 205] width 19 height 8
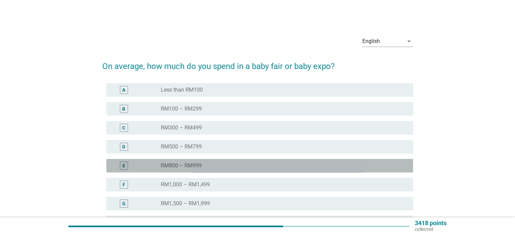
click at [238, 159] on div "E radio_button_unchecked RM800 – RM999" at bounding box center [259, 166] width 307 height 14
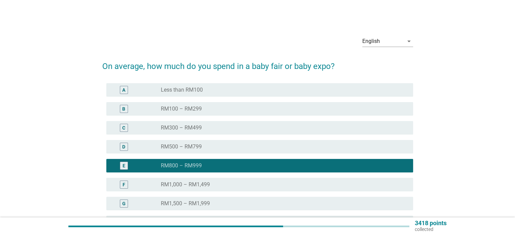
click at [335, 141] on div "D radio_button_unchecked RM500 – RM799" at bounding box center [259, 147] width 307 height 14
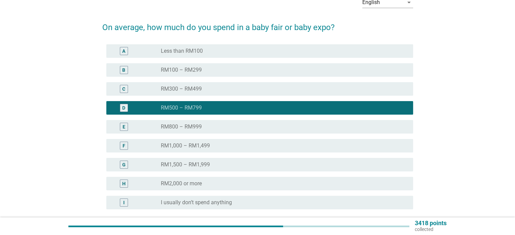
scroll to position [68, 0]
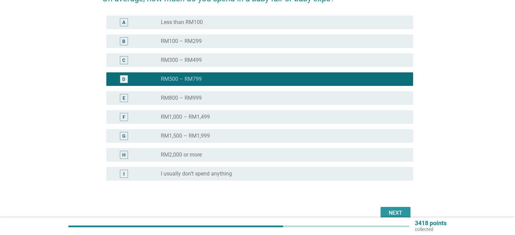
click at [404, 214] on div "Next" at bounding box center [395, 213] width 19 height 8
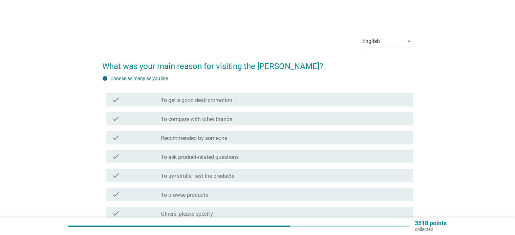
scroll to position [65, 0]
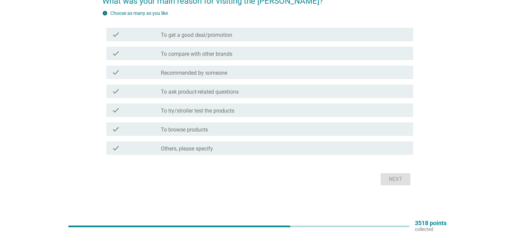
click at [233, 89] on label "To ask product-related questions" at bounding box center [200, 92] width 78 height 7
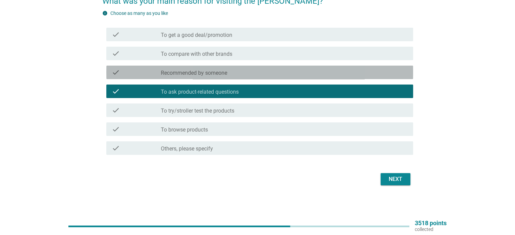
click at [239, 77] on div "check check_box_outline_blank Recommended by someone" at bounding box center [259, 73] width 307 height 14
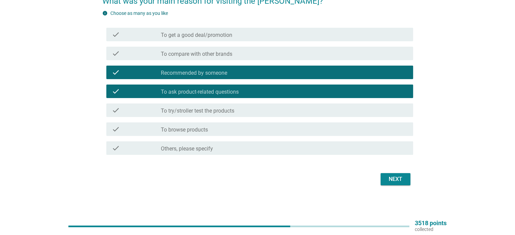
drag, startPoint x: 256, startPoint y: 57, endPoint x: 270, endPoint y: 64, distance: 15.8
click at [256, 57] on div "check check_box_outline_blank To compare with other brands" at bounding box center [259, 54] width 307 height 14
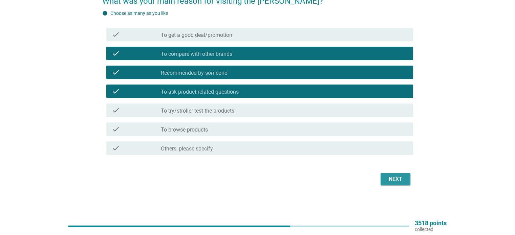
click at [402, 184] on button "Next" at bounding box center [396, 179] width 30 height 12
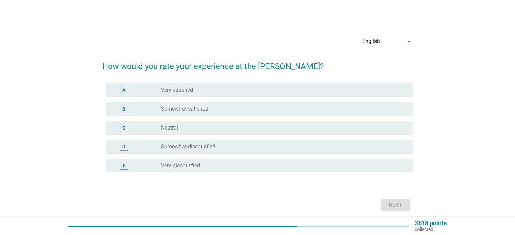
click at [218, 109] on div "radio_button_unchecked Somewhat satisfied" at bounding box center [281, 109] width 241 height 7
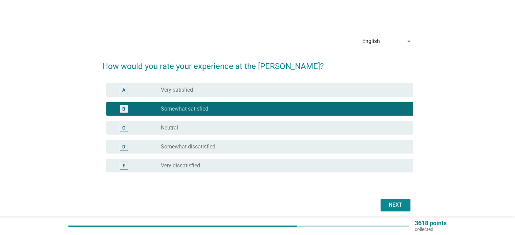
click at [390, 201] on div "Next" at bounding box center [395, 205] width 19 height 8
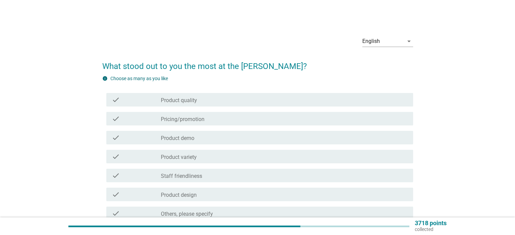
click at [248, 93] on div "check check_box_outline_blank Product quality" at bounding box center [257, 99] width 311 height 19
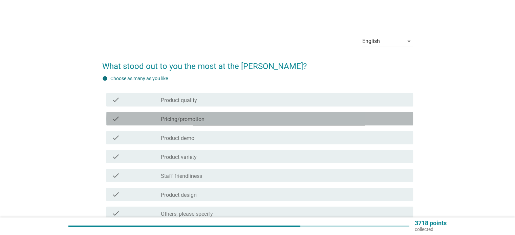
click at [239, 121] on div "check_box_outline_blank Pricing/promotion" at bounding box center [284, 119] width 247 height 8
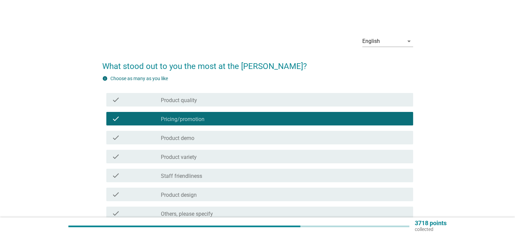
click at [249, 96] on div "check_box_outline_blank Product quality" at bounding box center [284, 100] width 247 height 8
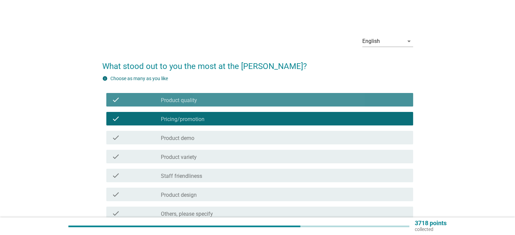
click at [227, 135] on div "check_box_outline_blank Product demo" at bounding box center [284, 138] width 247 height 8
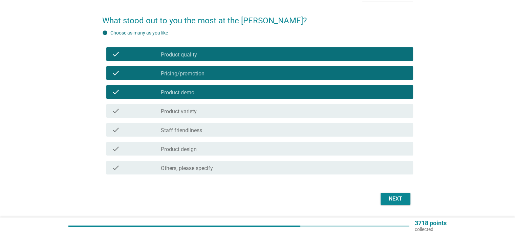
scroll to position [65, 0]
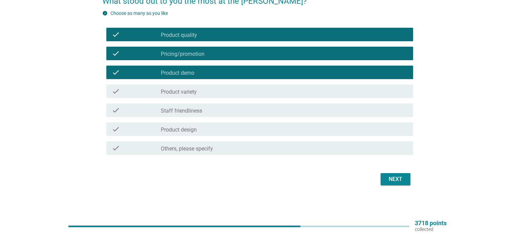
click at [399, 172] on div "Next" at bounding box center [257, 179] width 311 height 16
click at [393, 191] on div "English arrow_drop_down What stood out to you the most at the [PERSON_NAME]? in…" at bounding box center [258, 76] width 322 height 233
click at [398, 175] on div "Next" at bounding box center [395, 179] width 19 height 8
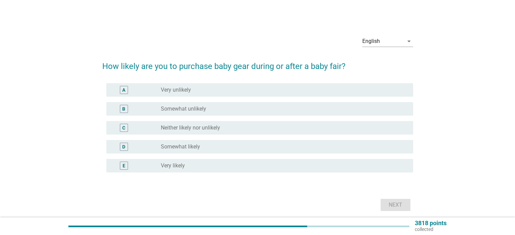
click at [236, 143] on div "radio_button_unchecked Somewhat likely" at bounding box center [284, 147] width 247 height 8
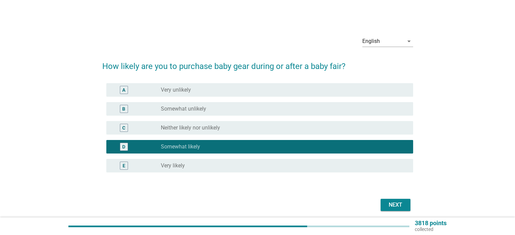
click at [400, 208] on div "Next" at bounding box center [395, 205] width 19 height 8
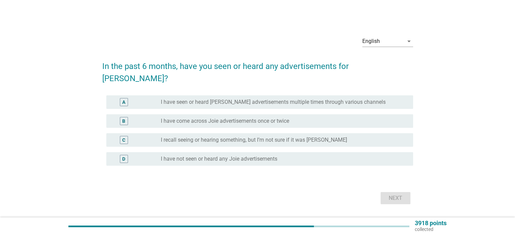
click at [231, 118] on label "I have come across Joie advertisements once or twice" at bounding box center [225, 121] width 128 height 7
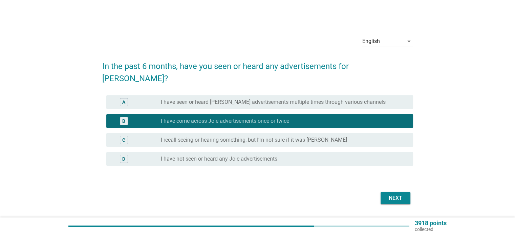
click at [326, 137] on div "radio_button_unchecked I recall seeing or hearing something, but I’m not sure i…" at bounding box center [281, 140] width 241 height 7
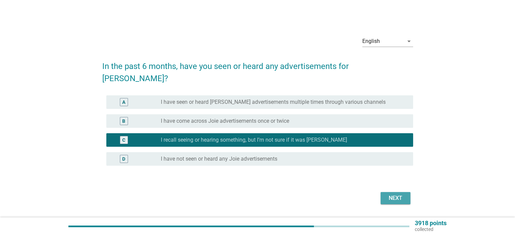
click at [397, 194] on div "Next" at bounding box center [395, 198] width 19 height 8
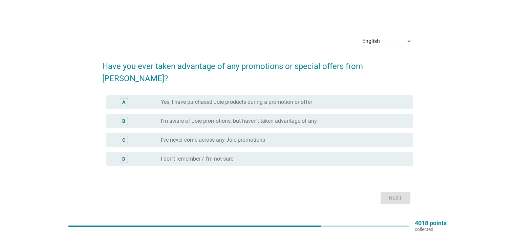
click at [258, 118] on div "radio_button_unchecked I’m aware of Joie promotions, but haven’t taken advantag…" at bounding box center [284, 121] width 247 height 8
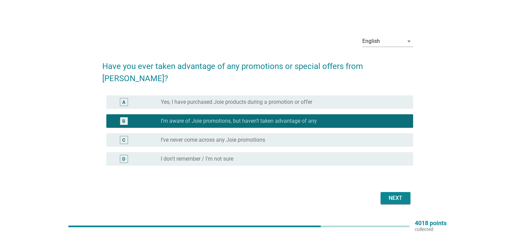
click at [400, 196] on button "Next" at bounding box center [396, 198] width 30 height 12
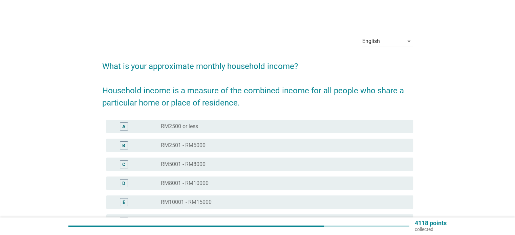
click at [222, 147] on div "radio_button_unchecked RM2501 - RM5000" at bounding box center [281, 145] width 241 height 7
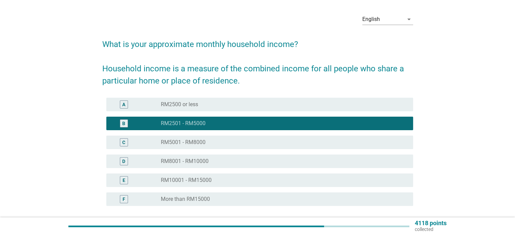
scroll to position [34, 0]
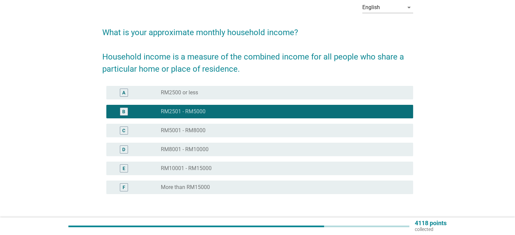
click at [211, 181] on div "F radio_button_unchecked More than RM15000" at bounding box center [259, 188] width 307 height 14
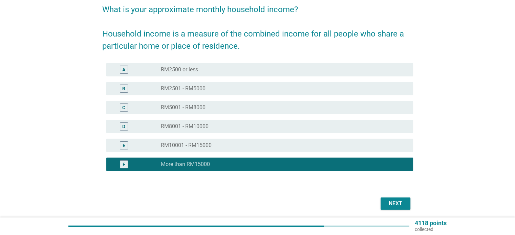
scroll to position [81, 0]
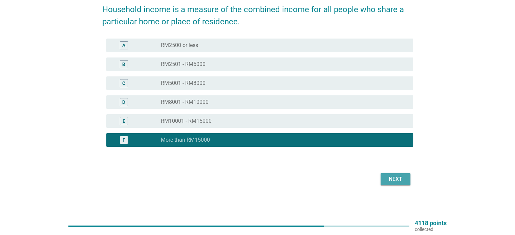
click at [404, 181] on div "Next" at bounding box center [395, 179] width 19 height 8
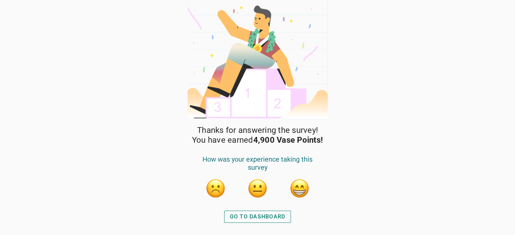
click at [281, 213] on div "GO TO DASHBOARD" at bounding box center [258, 217] width 56 height 8
